Goal: Find specific page/section: Find specific page/section

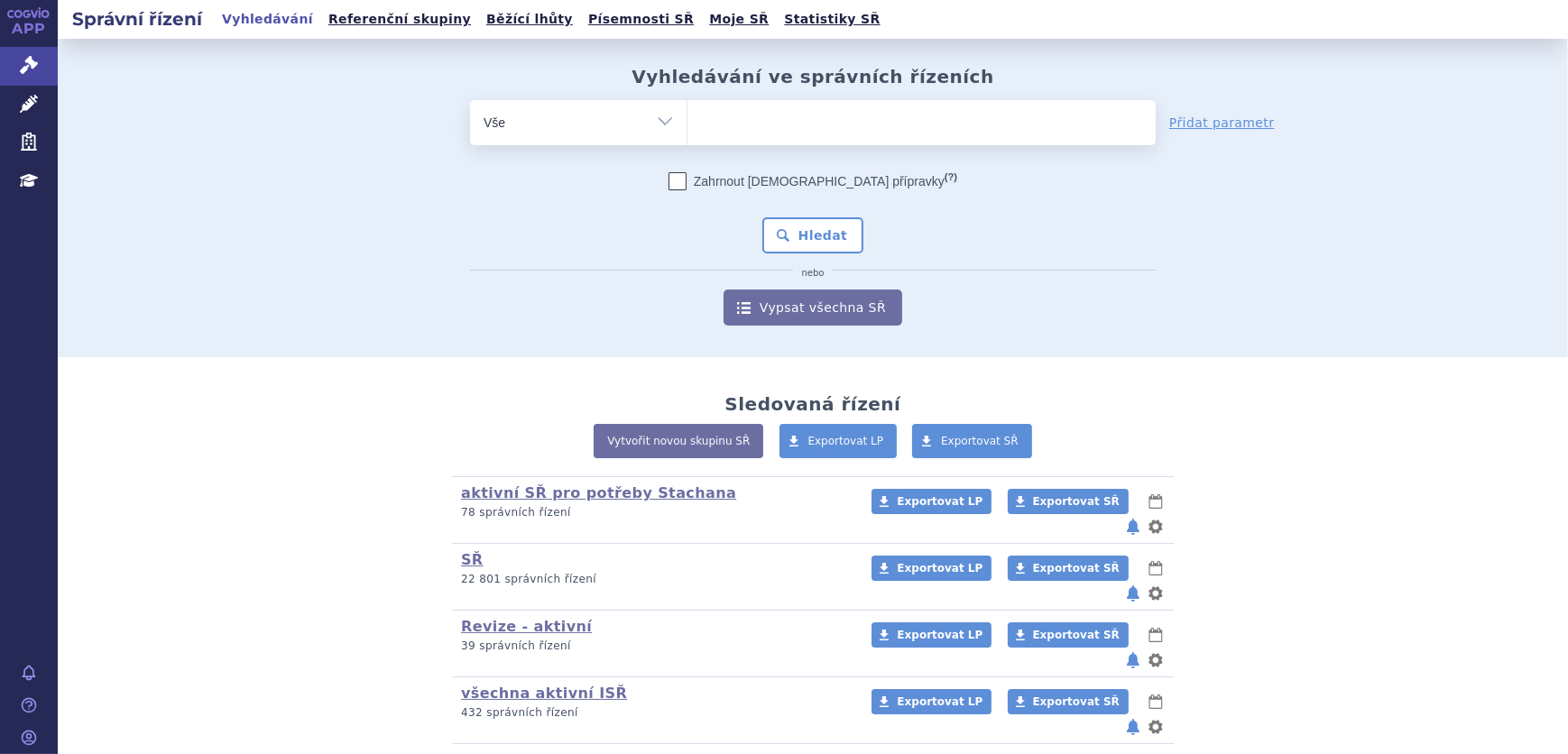
select select "filter-tag"
click at [470, 100] on select "Vše Spisová značka Typ SŘ Přípravek/SUKL kód Účastník/Držitel" at bounding box center [578, 120] width 217 height 41
click at [719, 126] on ul at bounding box center [921, 119] width 468 height 38
click at [688, 126] on select at bounding box center [687, 123] width 1 height 46
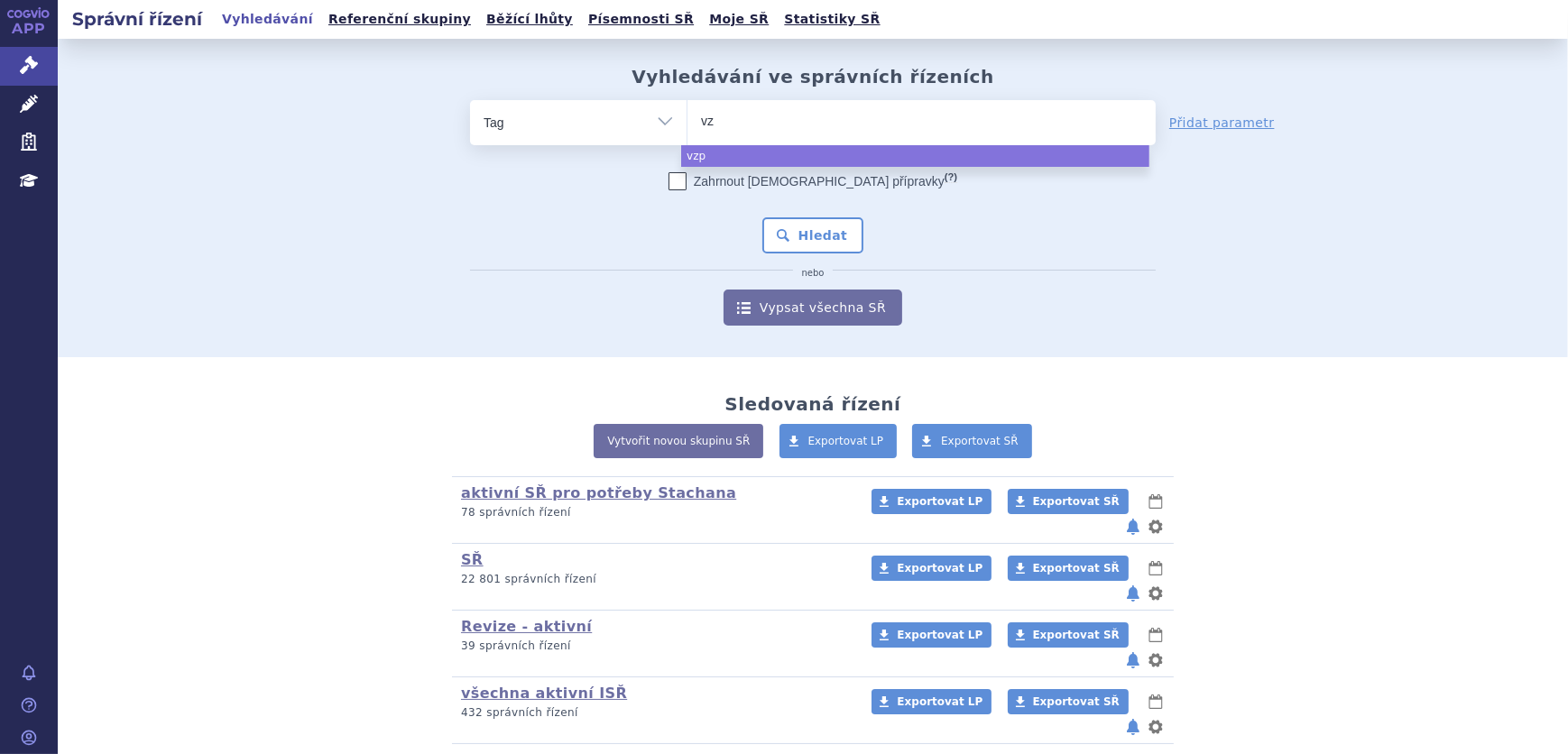
type input "v"
click at [774, 126] on ul at bounding box center [921, 119] width 468 height 38
click at [688, 126] on select at bounding box center [687, 123] width 1 height 46
select select "v"
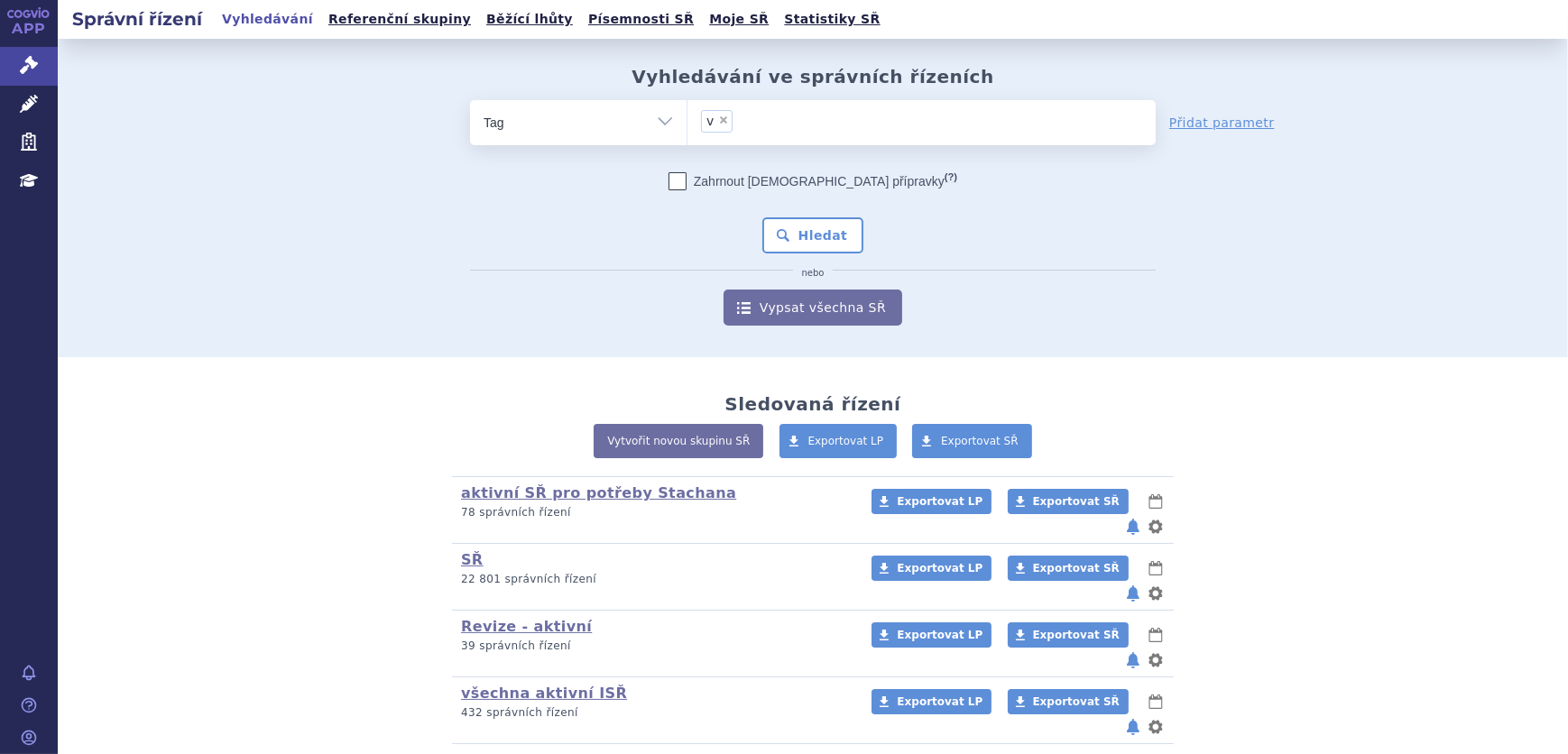
click at [719, 118] on span "×" at bounding box center [723, 120] width 10 height 10
click at [688, 118] on select "v" at bounding box center [687, 123] width 1 height 46
select select
click at [746, 119] on ul at bounding box center [921, 119] width 468 height 38
click at [688, 119] on select at bounding box center [687, 123] width 1 height 46
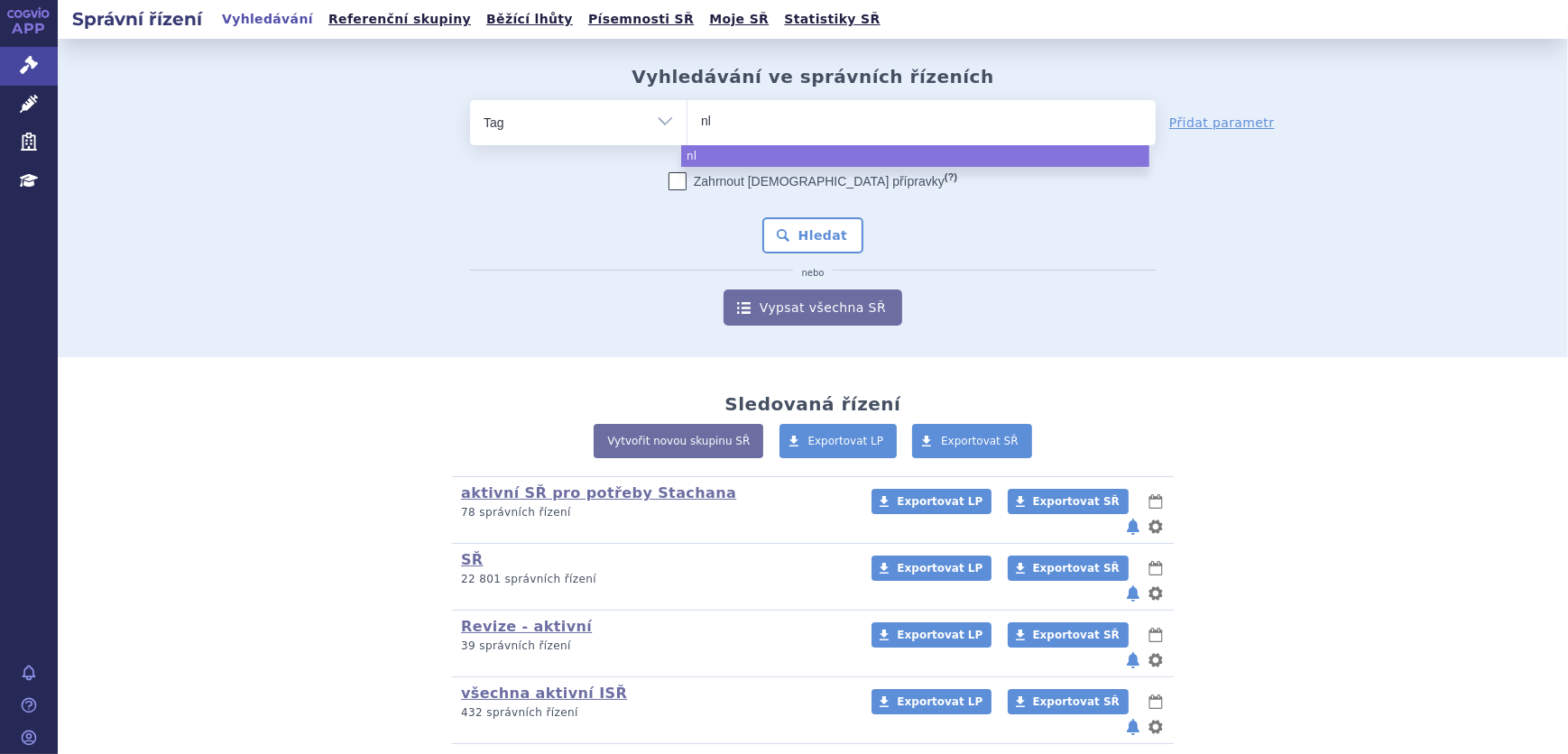
type input "n"
select select "n"
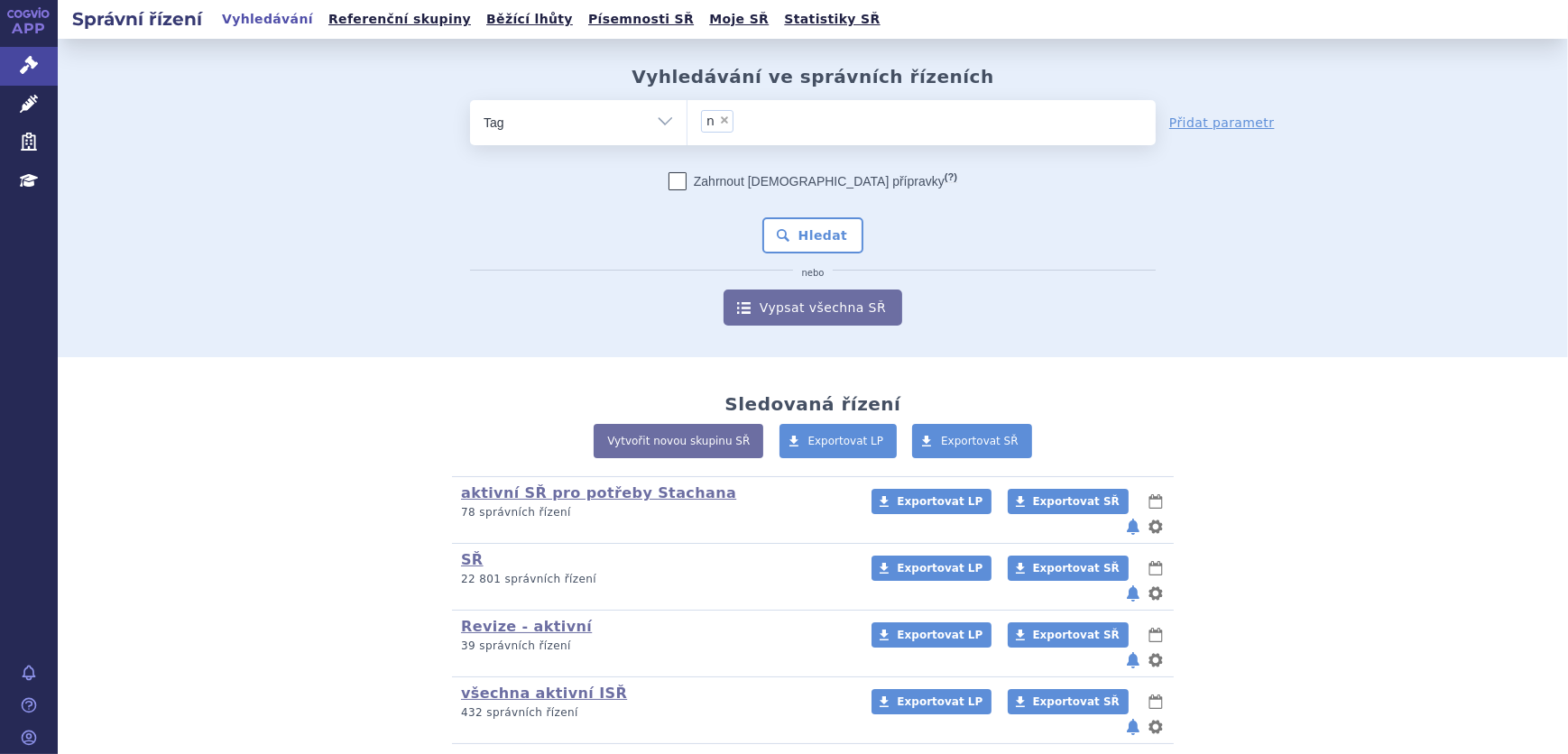
click at [428, 244] on div "odstranit Vše Spisová značka Typ SŘ" at bounding box center [812, 213] width 1065 height 226
